Goal: Task Accomplishment & Management: Use online tool/utility

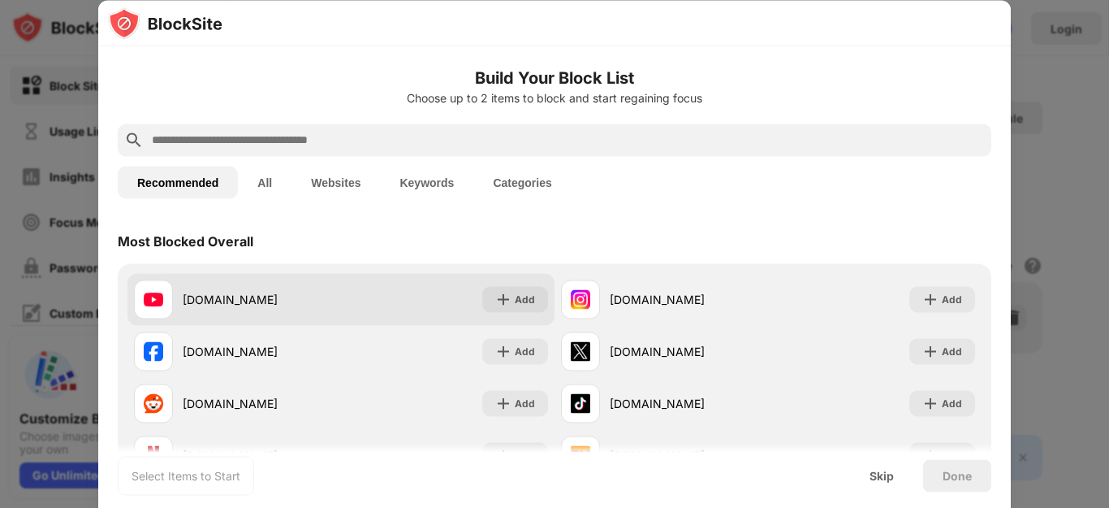
click at [302, 303] on div "[DOMAIN_NAME]" at bounding box center [262, 299] width 158 height 17
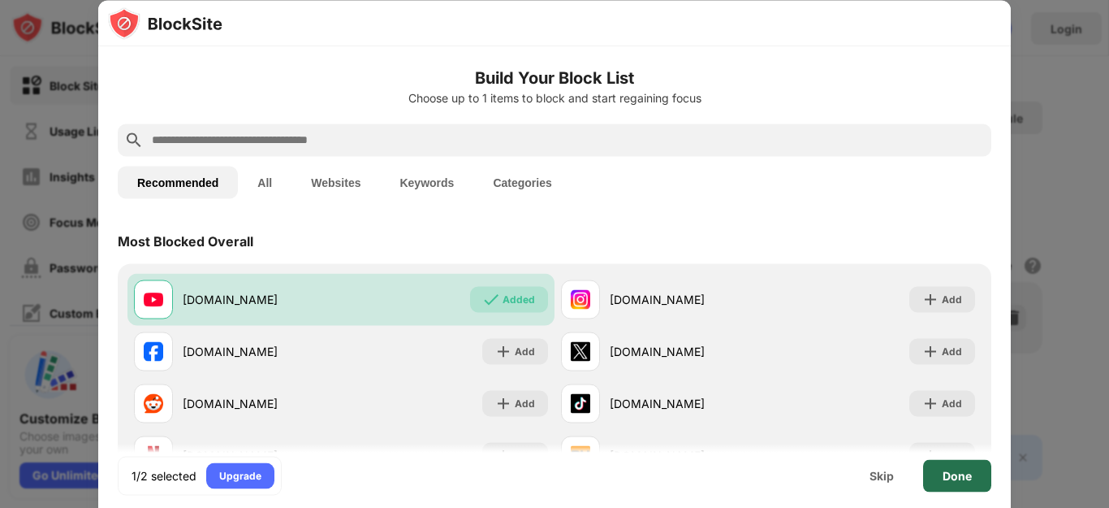
click at [955, 474] on div "Done" at bounding box center [957, 475] width 29 height 13
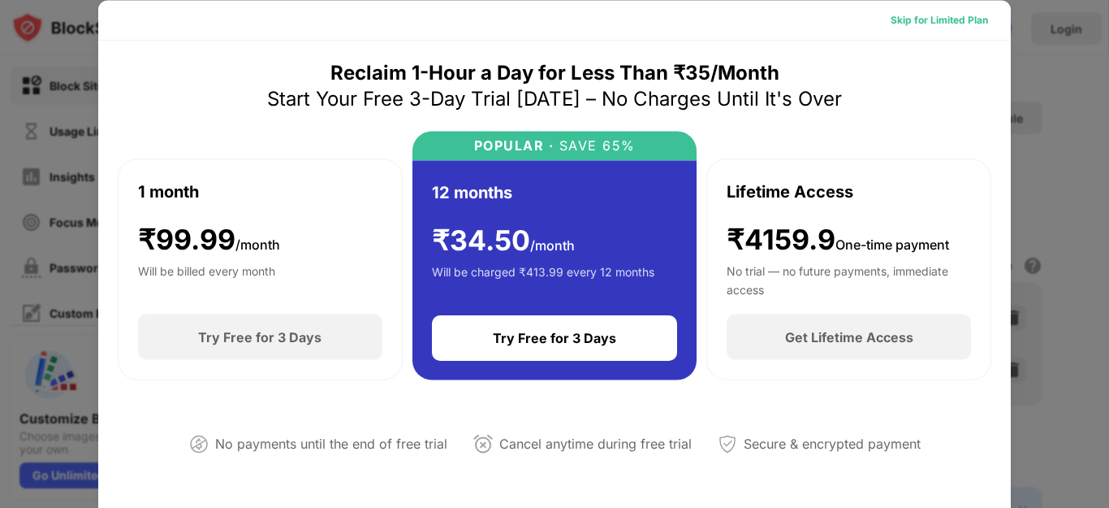
click at [931, 23] on div "Skip for Limited Plan" at bounding box center [939, 19] width 97 height 16
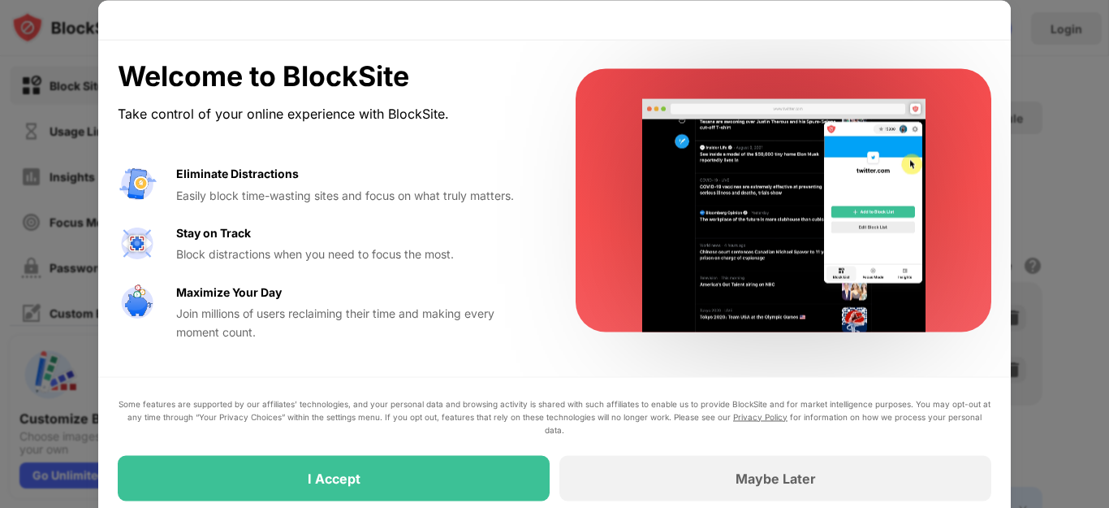
click at [411, 464] on div "I Accept" at bounding box center [334, 477] width 432 height 45
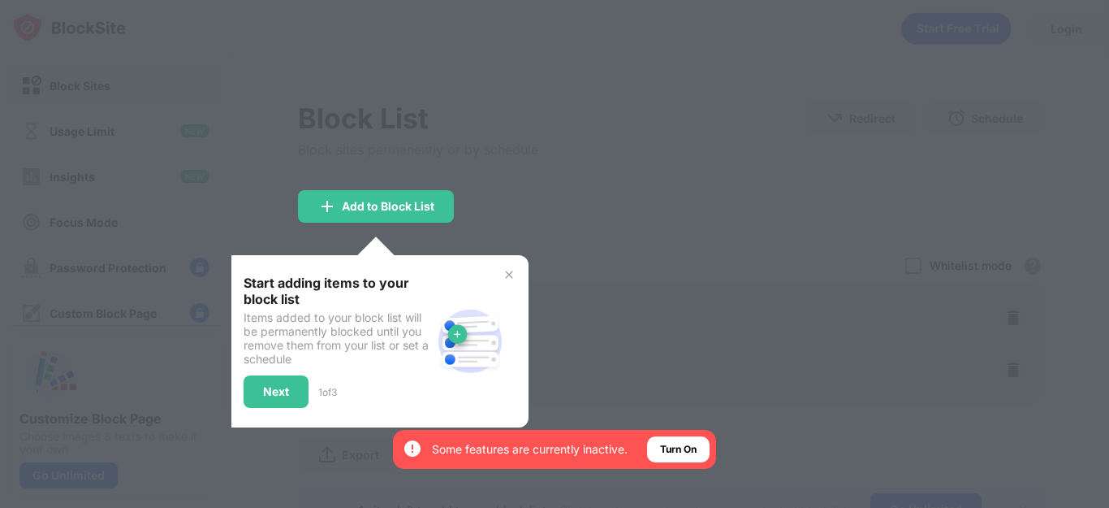
click at [276, 408] on div "Start adding items to your block list Items added to your block list will be pe…" at bounding box center [376, 341] width 305 height 172
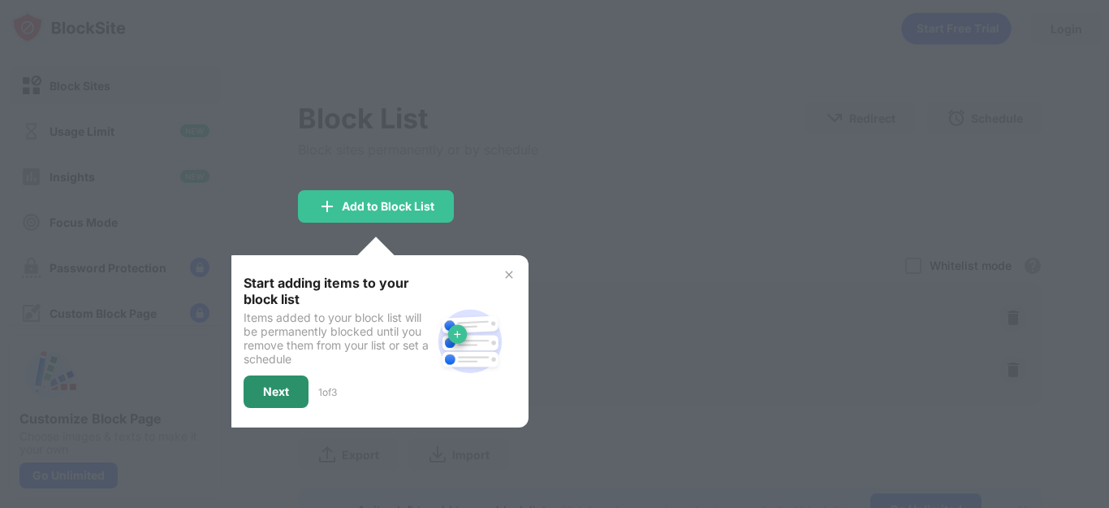
click at [280, 399] on div "Next" at bounding box center [276, 391] width 65 height 32
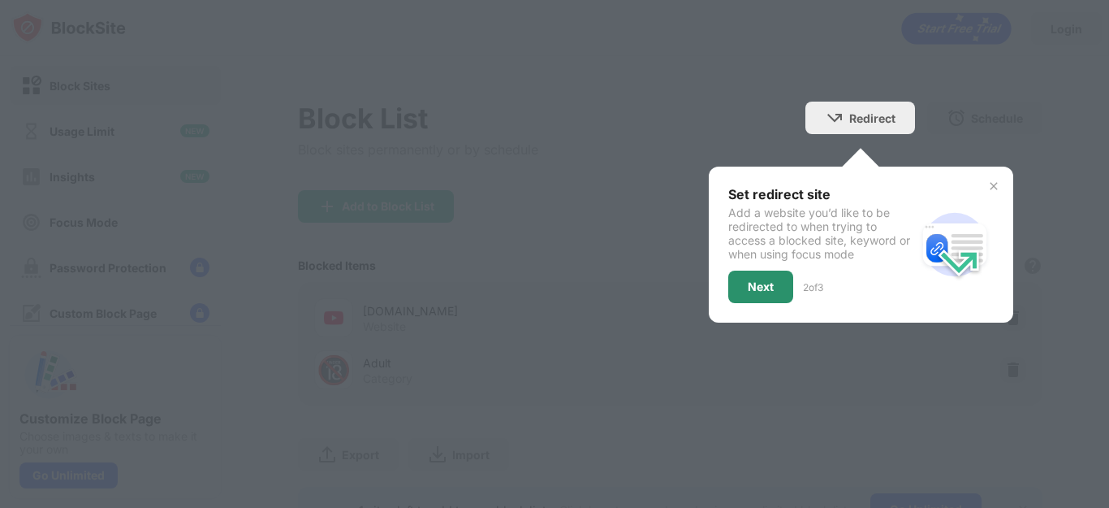
click at [748, 284] on div "Next" at bounding box center [761, 286] width 26 height 13
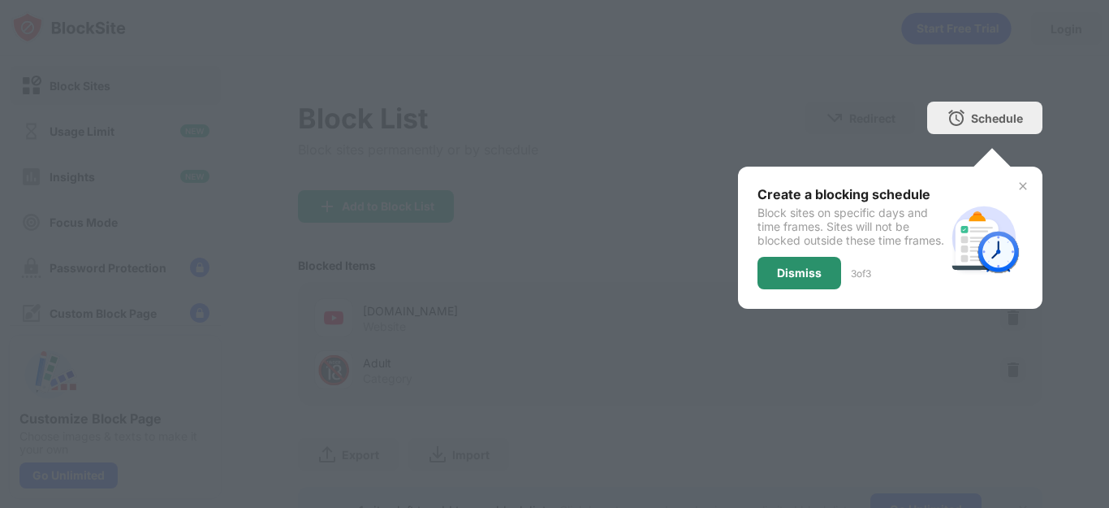
click at [798, 257] on div "Dismiss" at bounding box center [800, 273] width 84 height 32
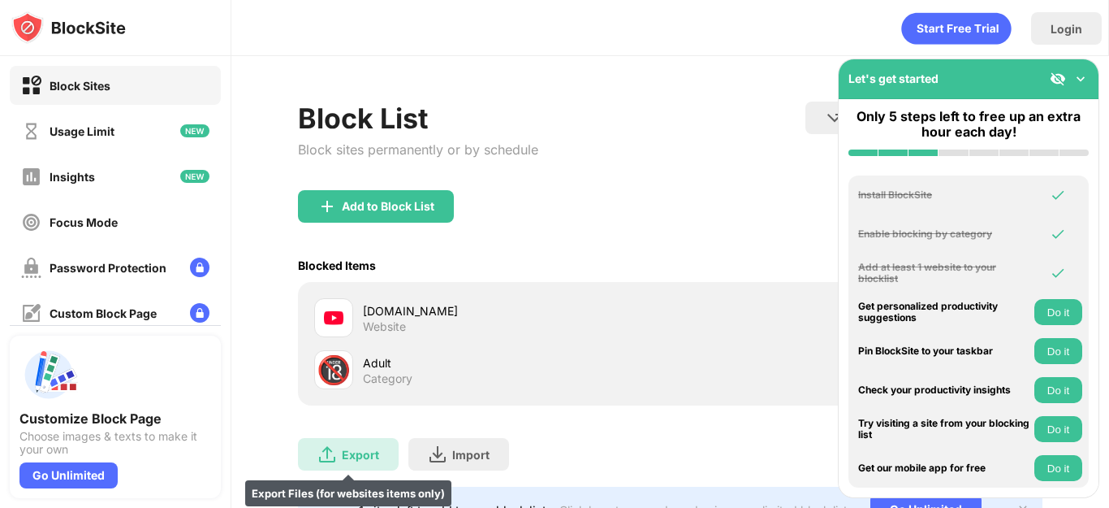
click at [349, 463] on div "Export Export Files (for websites items only)" at bounding box center [348, 454] width 101 height 32
